Goal: Task Accomplishment & Management: Manage account settings

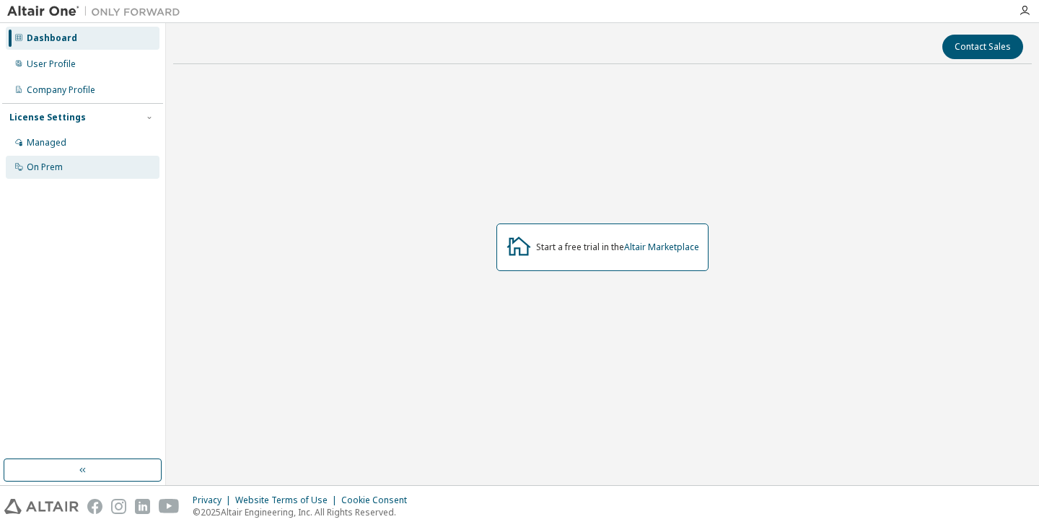
click at [50, 159] on div "On Prem" at bounding box center [83, 167] width 154 height 23
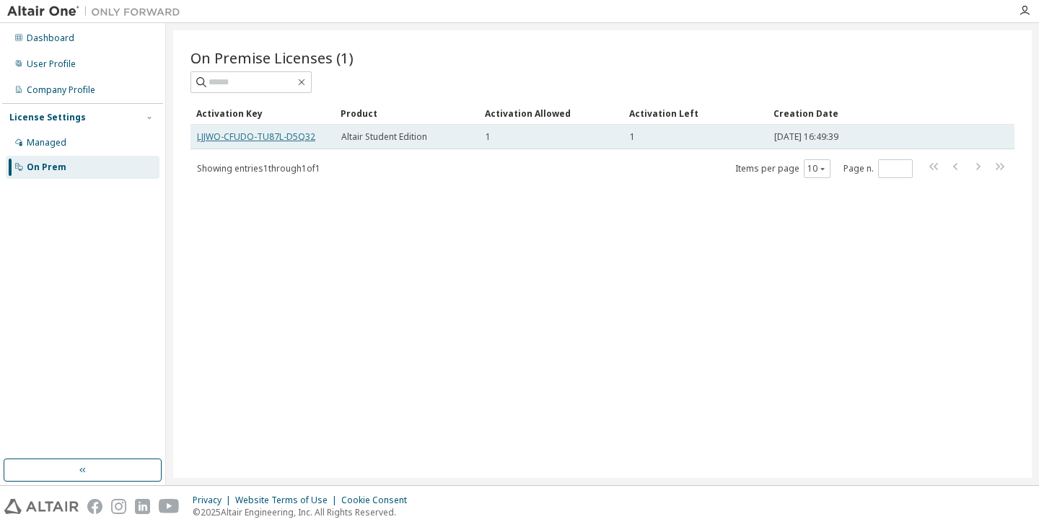
click at [236, 133] on link "LJJWO-CFUDO-TU87L-D5Q32" at bounding box center [256, 137] width 118 height 12
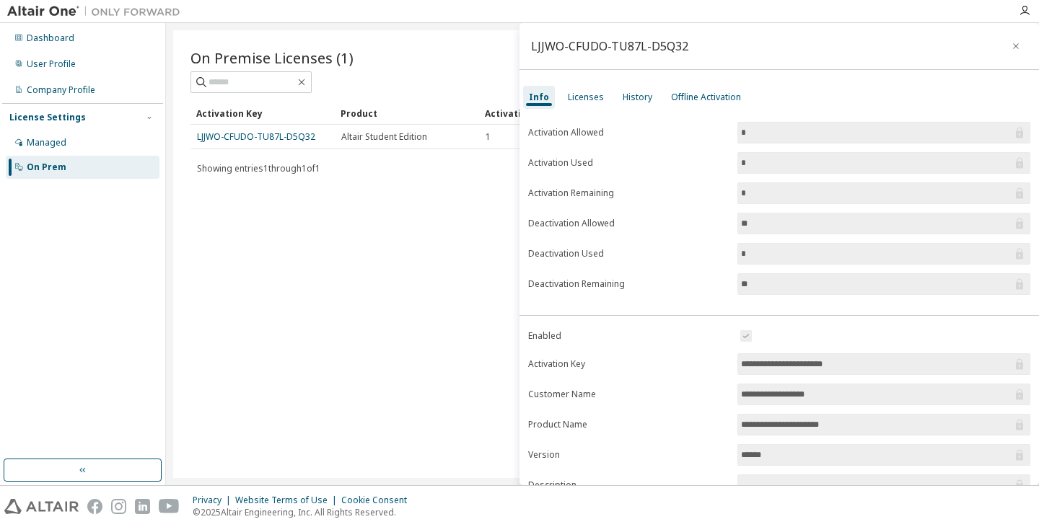
click at [30, 255] on div "Dashboard User Profile Company Profile License Settings Managed On Prem" at bounding box center [82, 241] width 161 height 432
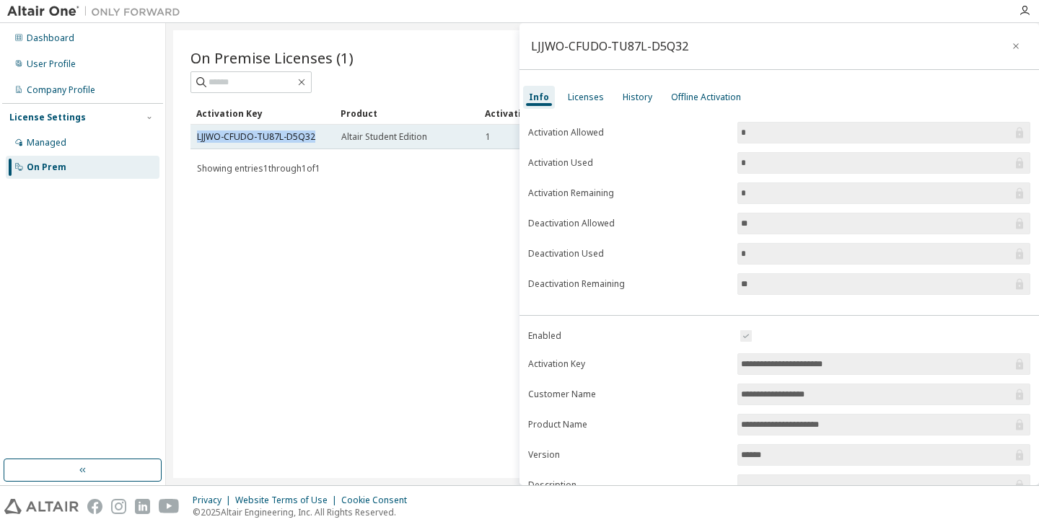
drag, startPoint x: 307, startPoint y: 135, endPoint x: 194, endPoint y: 141, distance: 113.4
click at [194, 141] on td "LJJWO-CFUDO-TU87L-D5Q32" at bounding box center [262, 137] width 144 height 25
copy link "LJJWO-CFUDO-TU87L-D5Q32"
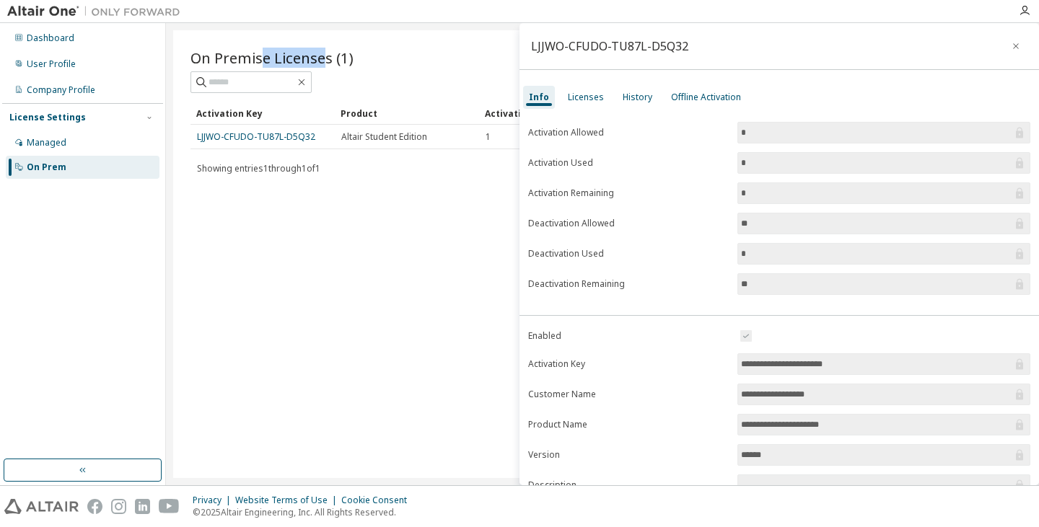
drag, startPoint x: 265, startPoint y: 56, endPoint x: 328, endPoint y: 52, distance: 63.6
click at [328, 52] on span "On Premise Licenses (1)" at bounding box center [271, 58] width 163 height 20
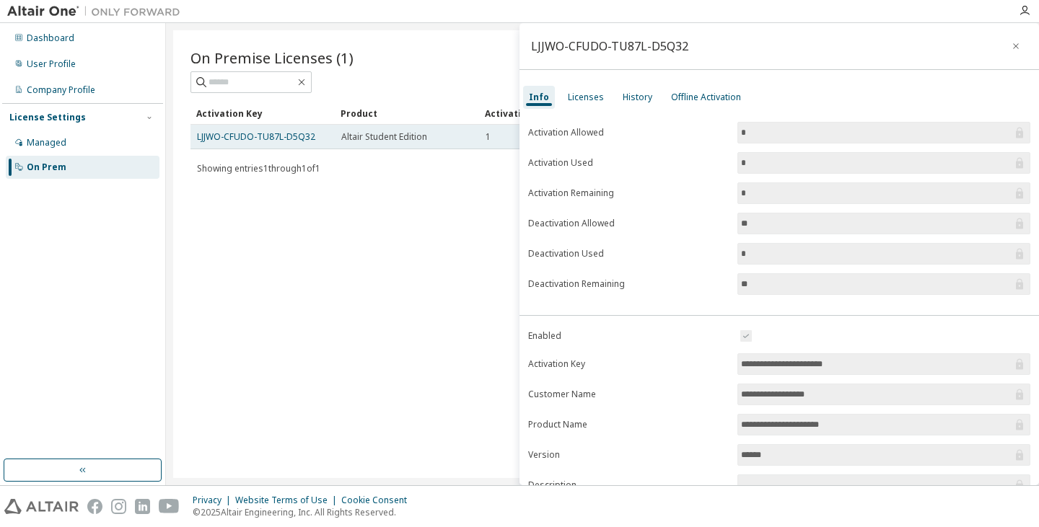
click at [379, 136] on span "Altair Student Edition" at bounding box center [384, 137] width 86 height 12
click at [401, 135] on span "Altair Student Edition" at bounding box center [384, 137] width 86 height 12
drag, startPoint x: 345, startPoint y: 141, endPoint x: 422, endPoint y: 136, distance: 77.3
click at [422, 136] on span "Altair Student Edition" at bounding box center [384, 137] width 86 height 12
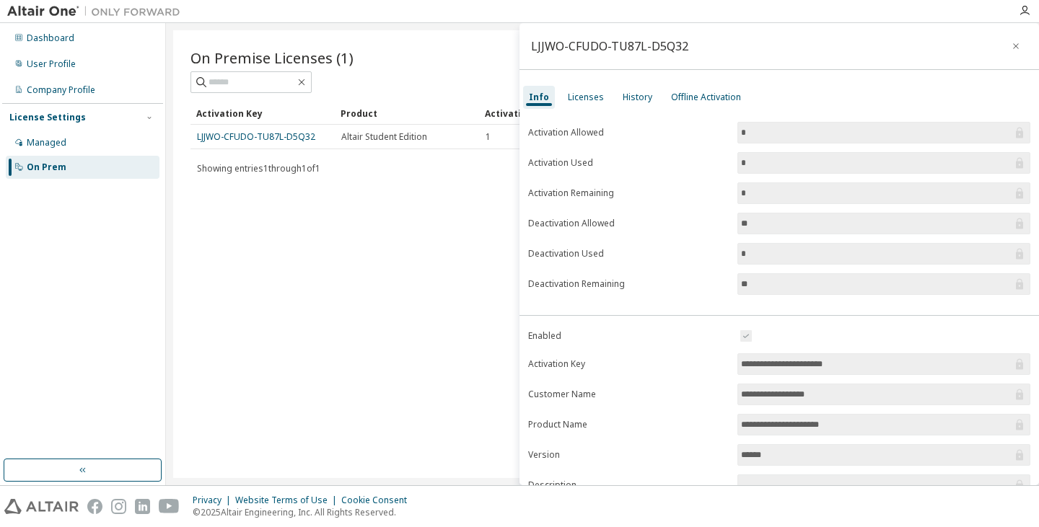
click at [422, 201] on div "On Premise Licenses (1) Clear Load Save Save As Field Operator Value Select fil…" at bounding box center [602, 254] width 858 height 448
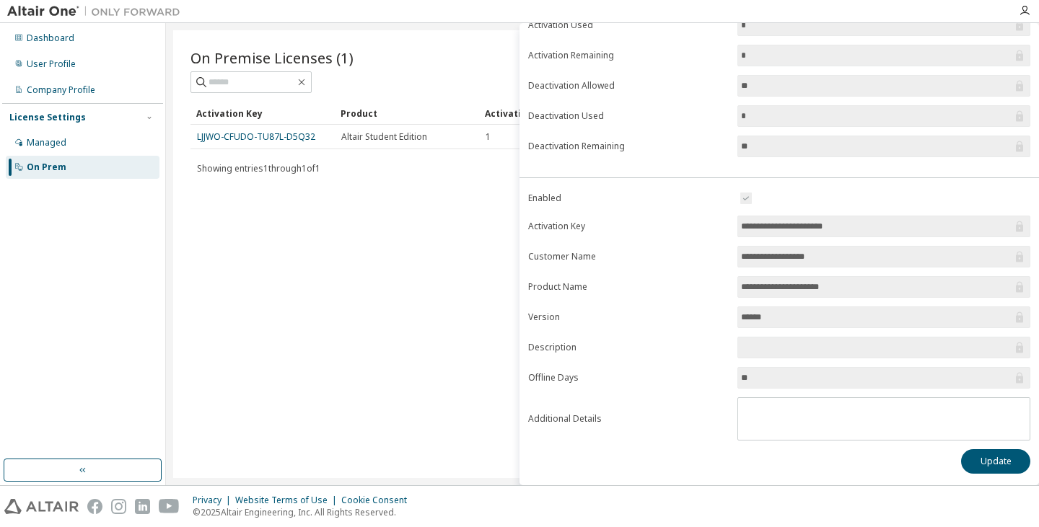
drag, startPoint x: 744, startPoint y: 230, endPoint x: 822, endPoint y: 229, distance: 78.6
click at [809, 230] on input "**********" at bounding box center [876, 226] width 271 height 14
click at [314, 301] on div "On Premise Licenses (1) Clear Load Save Save As Field Operator Value Select fil…" at bounding box center [602, 254] width 858 height 448
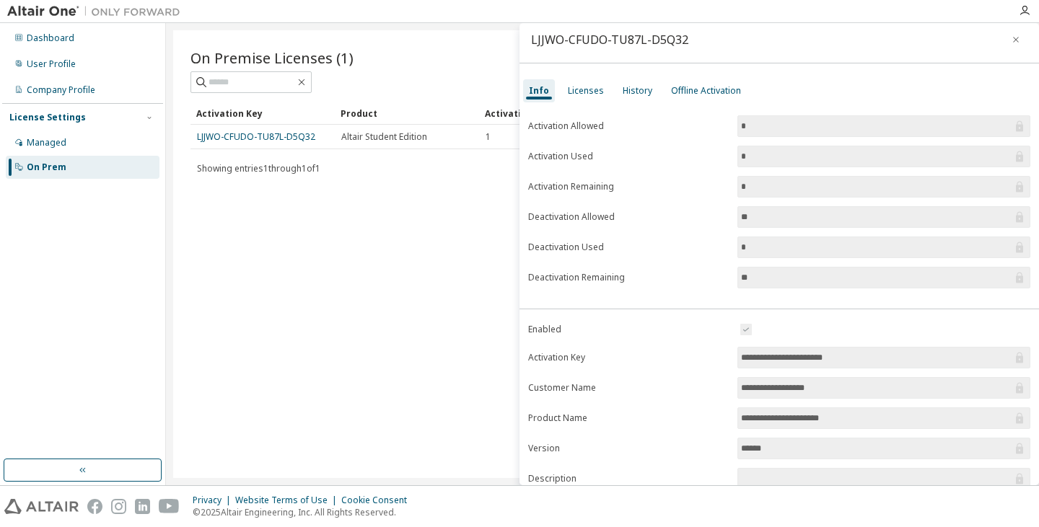
scroll to position [0, 0]
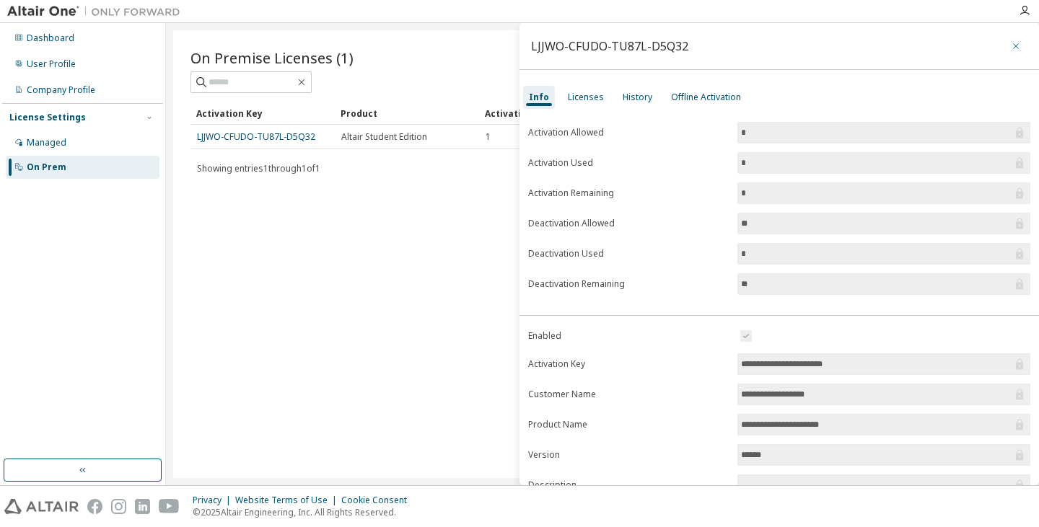
click at [1011, 46] on icon "button" at bounding box center [1015, 46] width 10 height 12
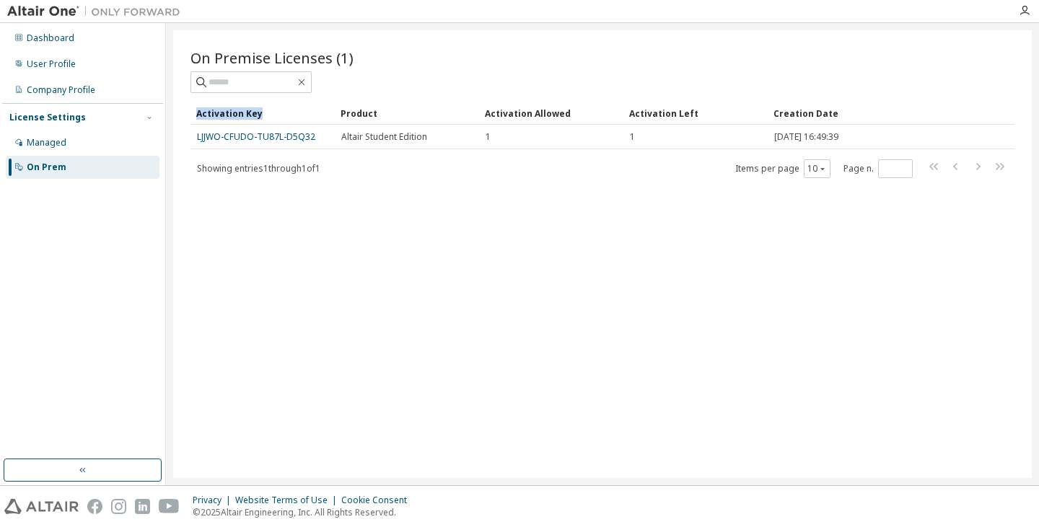
drag, startPoint x: 203, startPoint y: 112, endPoint x: 269, endPoint y: 107, distance: 66.5
click at [269, 107] on div "On Premise Licenses (1) Clear Load Save Save As Field Operator Value Select fil…" at bounding box center [602, 254] width 858 height 448
drag, startPoint x: 302, startPoint y: 205, endPoint x: 277, endPoint y: 181, distance: 34.7
click at [302, 205] on div "On Premise Licenses (1) Clear Load Save Save As Field Operator Value Select fil…" at bounding box center [602, 254] width 858 height 448
drag, startPoint x: 190, startPoint y: 164, endPoint x: 330, endPoint y: 169, distance: 140.0
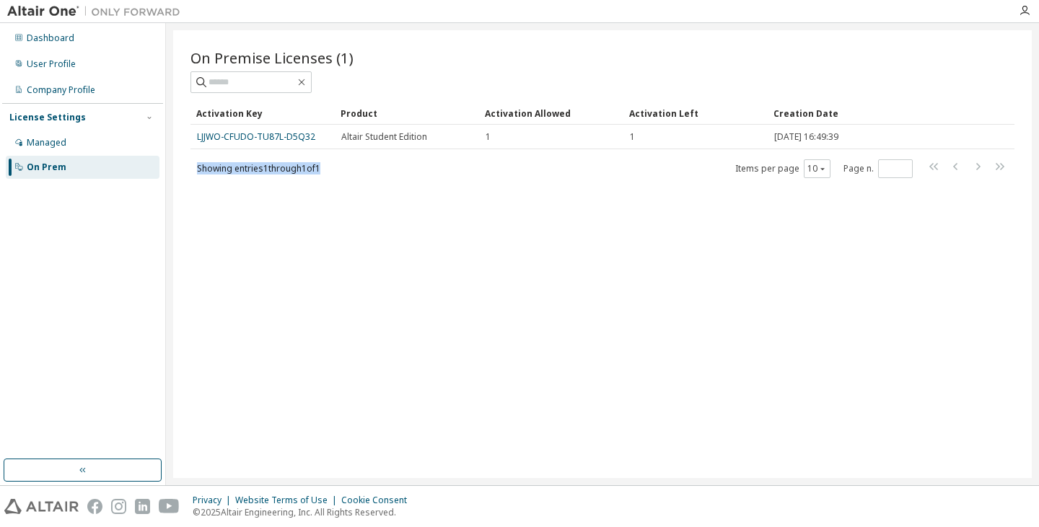
click at [330, 169] on div "Showing entries 1 through 1 of 1 Items per page 10 Page n. *" at bounding box center [602, 168] width 824 height 21
click at [292, 183] on div "On Premise Licenses (1) Clear Load Save Save As Field Operator Value Select fil…" at bounding box center [602, 254] width 858 height 448
click at [70, 146] on div "Managed" at bounding box center [83, 142] width 154 height 23
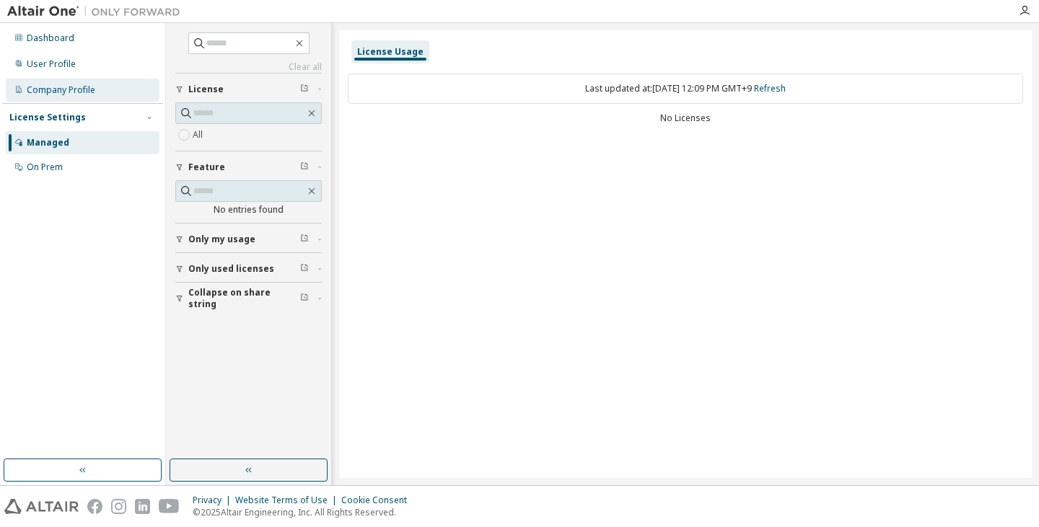
click at [74, 84] on div "Company Profile" at bounding box center [83, 90] width 154 height 23
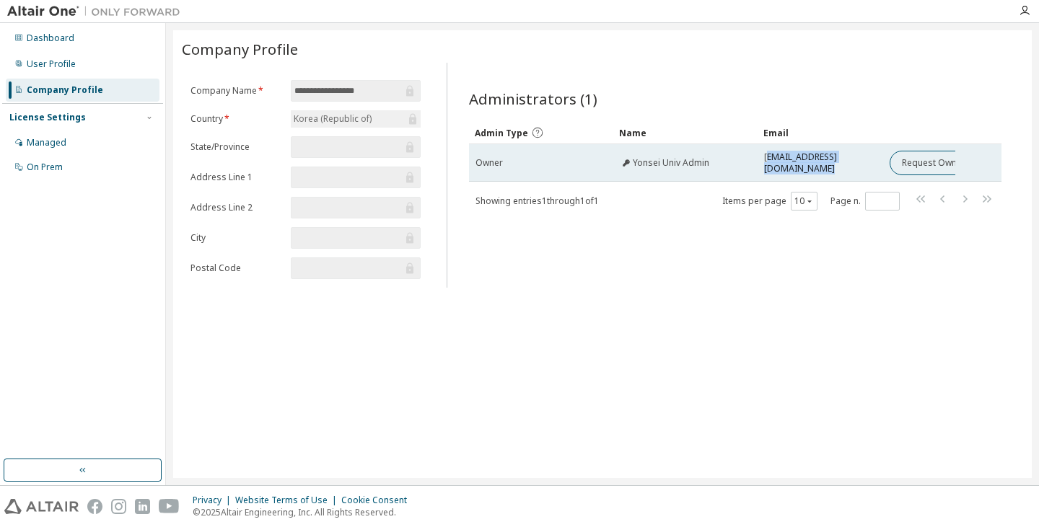
drag, startPoint x: 769, startPoint y: 165, endPoint x: 886, endPoint y: 166, distance: 117.6
click at [886, 166] on tr "Owner Yonsei Univ Admin [EMAIL_ADDRESS][DOMAIN_NAME] Request Owner Change" at bounding box center [735, 163] width 533 height 38
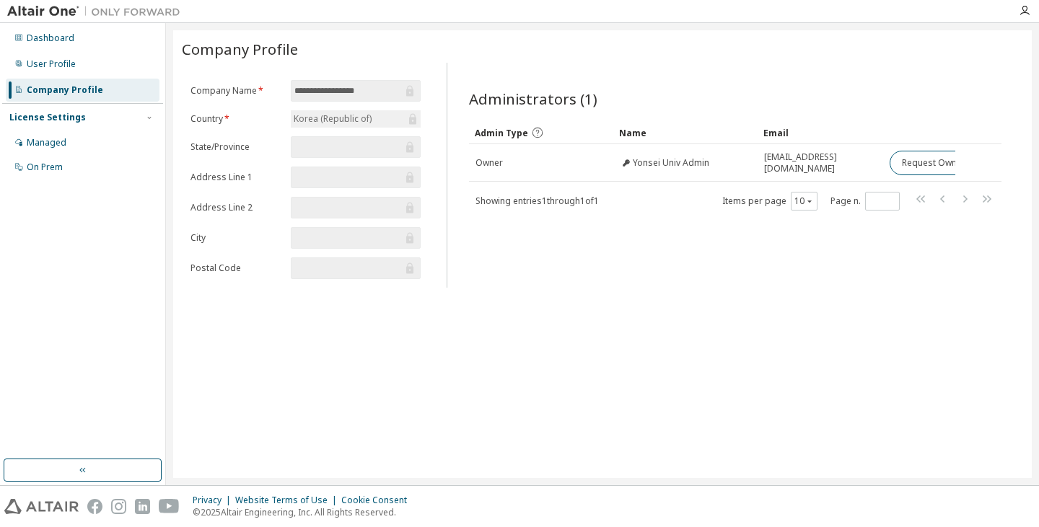
click at [712, 258] on div "Administrators (1) Clear Load Save Save As Field Operator Value Select filter S…" at bounding box center [735, 179] width 568 height 216
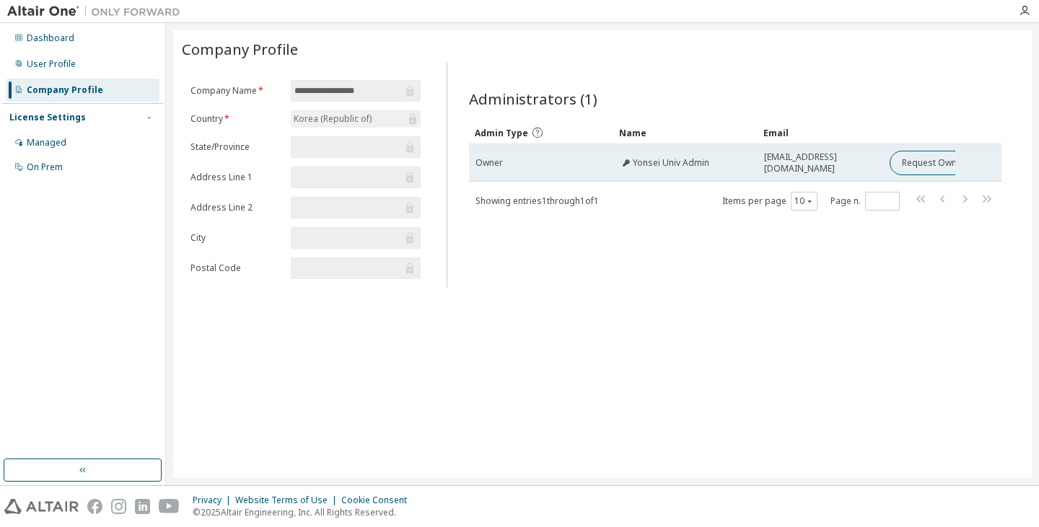
click at [664, 165] on span "Yonsei Univ Admin" at bounding box center [671, 163] width 76 height 12
click at [917, 152] on button "Request Owner Change" at bounding box center [950, 163] width 122 height 25
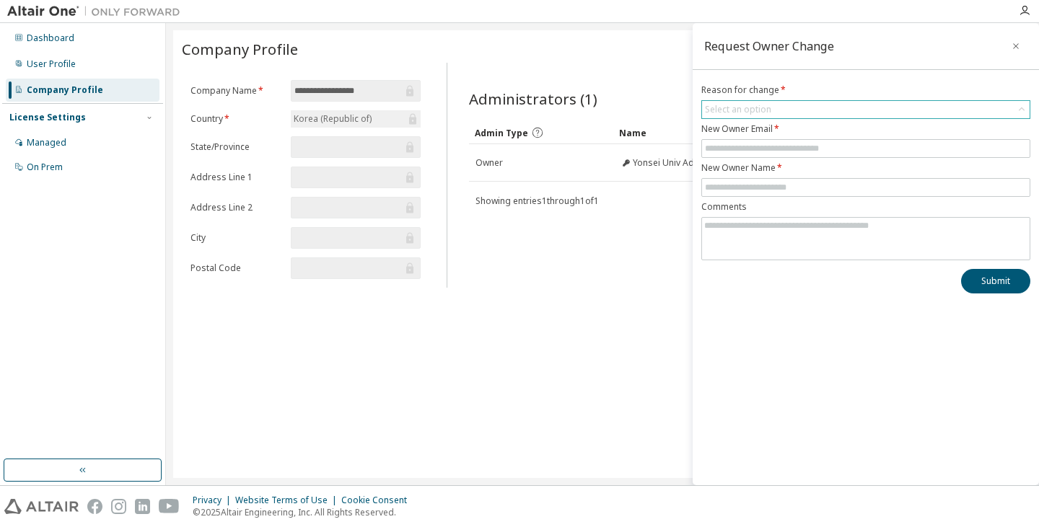
click at [790, 112] on div "Select an option" at bounding box center [865, 109] width 327 height 17
click at [1017, 42] on icon "button" at bounding box center [1015, 46] width 10 height 12
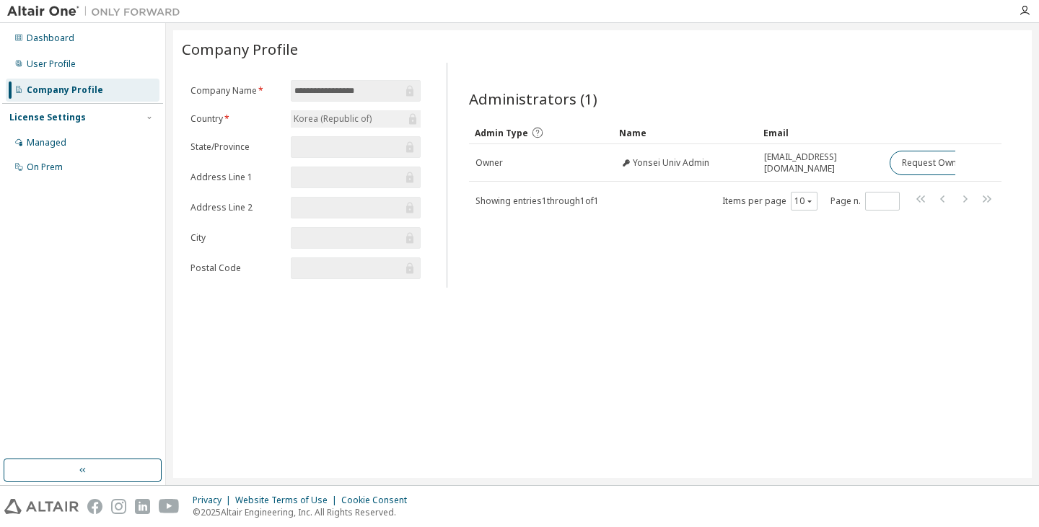
click at [347, 114] on div "Korea (Republic of)" at bounding box center [332, 119] width 82 height 16
click at [330, 144] on input "text" at bounding box center [347, 147] width 107 height 14
click at [322, 154] on span at bounding box center [355, 147] width 129 height 22
click at [317, 175] on input "text" at bounding box center [347, 177] width 107 height 14
click at [313, 181] on input "text" at bounding box center [347, 177] width 107 height 14
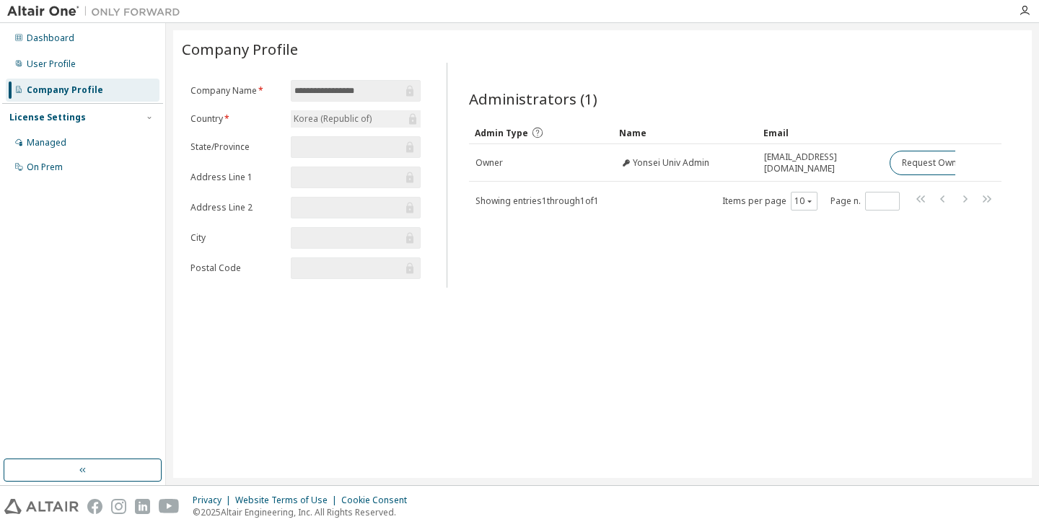
click at [315, 144] on input "text" at bounding box center [347, 147] width 107 height 14
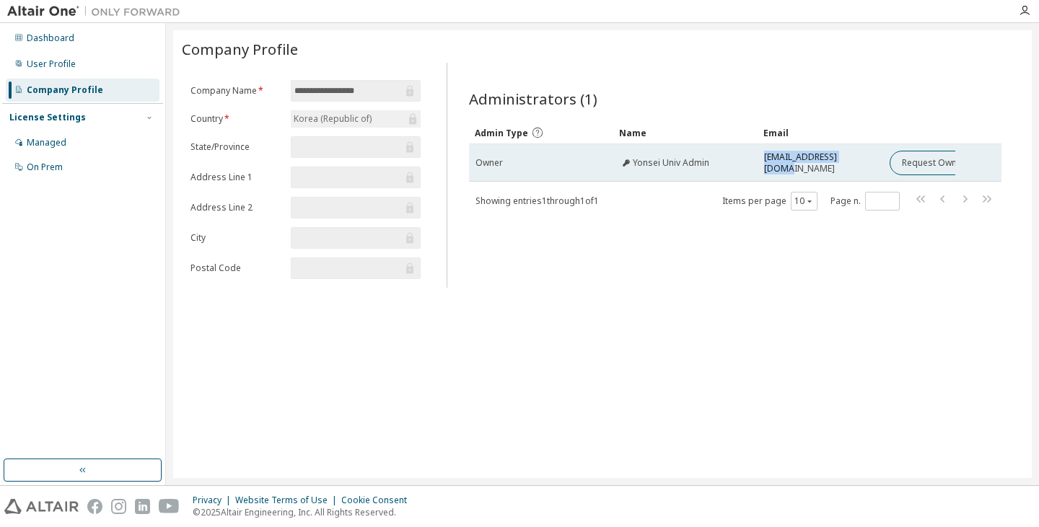
drag, startPoint x: 842, startPoint y: 162, endPoint x: 746, endPoint y: 159, distance: 95.9
click at [746, 159] on tr "Owner Yonsei Univ Admin [EMAIL_ADDRESS][DOMAIN_NAME] Request Owner Change" at bounding box center [735, 163] width 533 height 38
drag, startPoint x: 780, startPoint y: 159, endPoint x: 809, endPoint y: 160, distance: 29.6
click at [780, 159] on span "[EMAIL_ADDRESS][DOMAIN_NAME]" at bounding box center [820, 162] width 113 height 23
click at [809, 160] on span "[EMAIL_ADDRESS][DOMAIN_NAME]" at bounding box center [820, 162] width 113 height 23
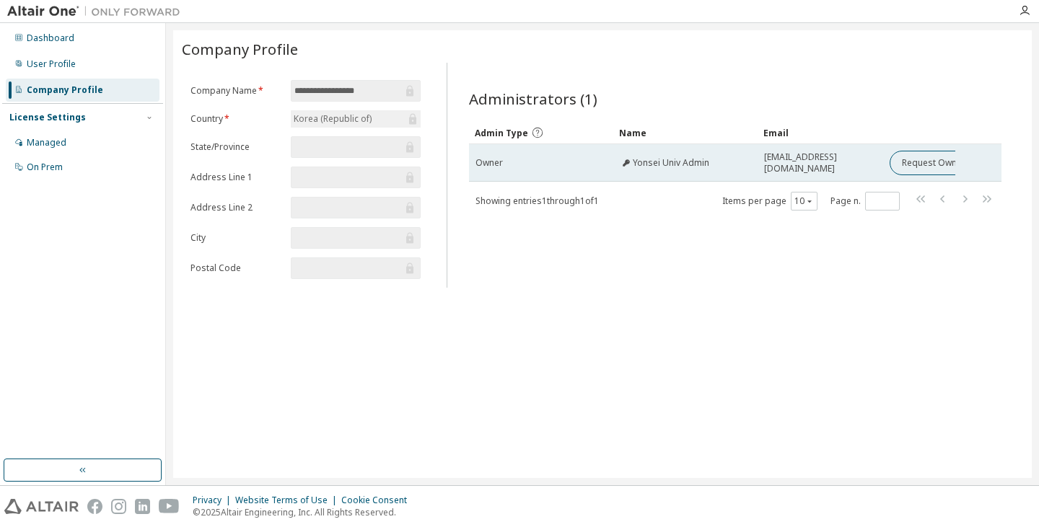
click at [839, 160] on span "[EMAIL_ADDRESS][DOMAIN_NAME]" at bounding box center [820, 162] width 113 height 23
drag, startPoint x: 820, startPoint y: 160, endPoint x: 885, endPoint y: 164, distance: 65.1
click at [885, 164] on tr "Owner Yonsei Univ Admin [EMAIL_ADDRESS][DOMAIN_NAME] Request Owner Change" at bounding box center [735, 163] width 533 height 38
click at [924, 161] on button "Request Owner Change" at bounding box center [950, 163] width 122 height 25
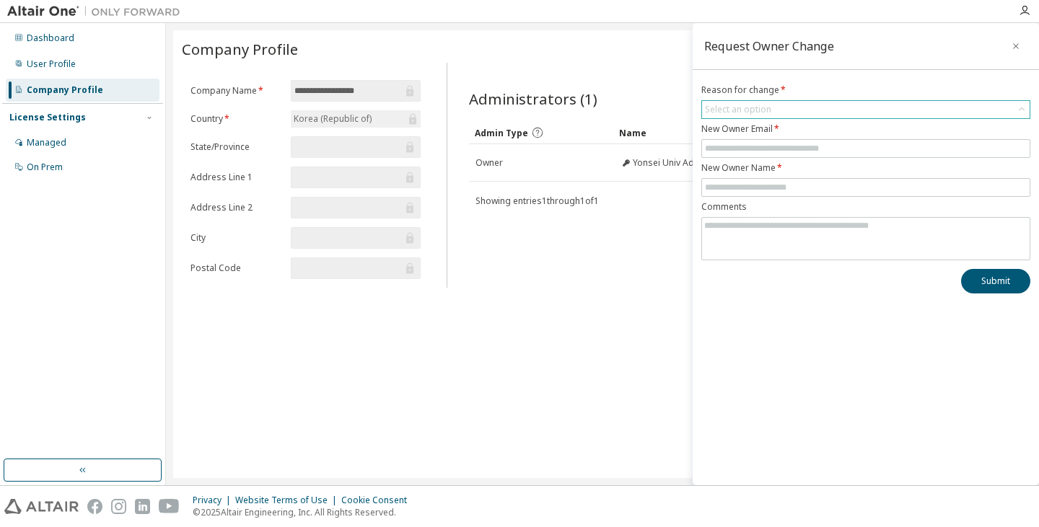
click at [762, 108] on div "Select an option" at bounding box center [738, 110] width 66 height 12
click at [540, 345] on div "**********" at bounding box center [602, 254] width 858 height 448
click at [1014, 49] on icon "button" at bounding box center [1015, 46] width 10 height 12
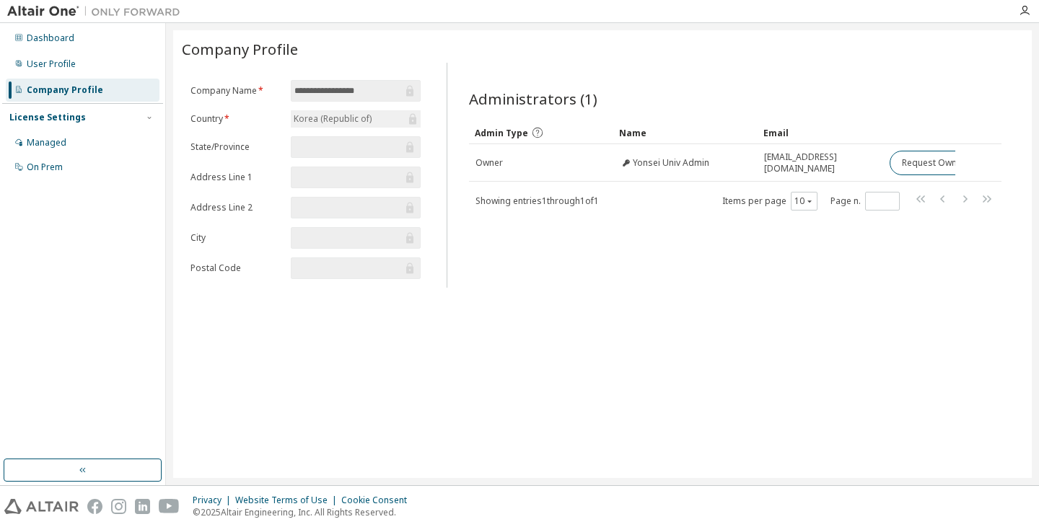
click at [922, 256] on div "Administrators (1) Clear Load Save Save As Field Operator Value Select filter S…" at bounding box center [735, 179] width 568 height 216
click at [58, 66] on div "User Profile" at bounding box center [51, 64] width 49 height 12
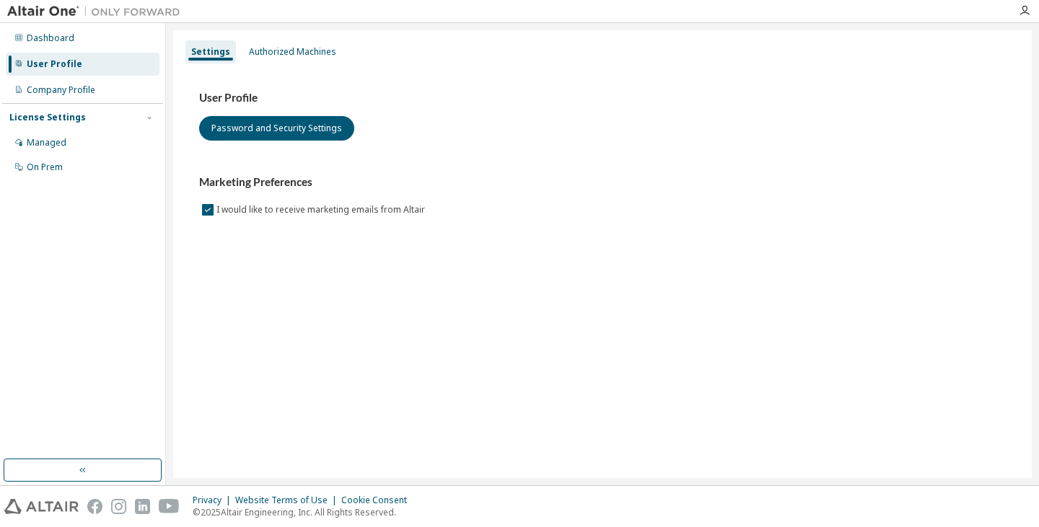
click at [58, 58] on div "User Profile" at bounding box center [83, 64] width 154 height 23
click at [62, 36] on div "Dashboard" at bounding box center [51, 38] width 48 height 12
click at [279, 129] on button "Password and Security Settings" at bounding box center [276, 128] width 155 height 25
click at [276, 50] on div "Authorized Machines" at bounding box center [292, 52] width 87 height 12
